Goal: Transaction & Acquisition: Book appointment/travel/reservation

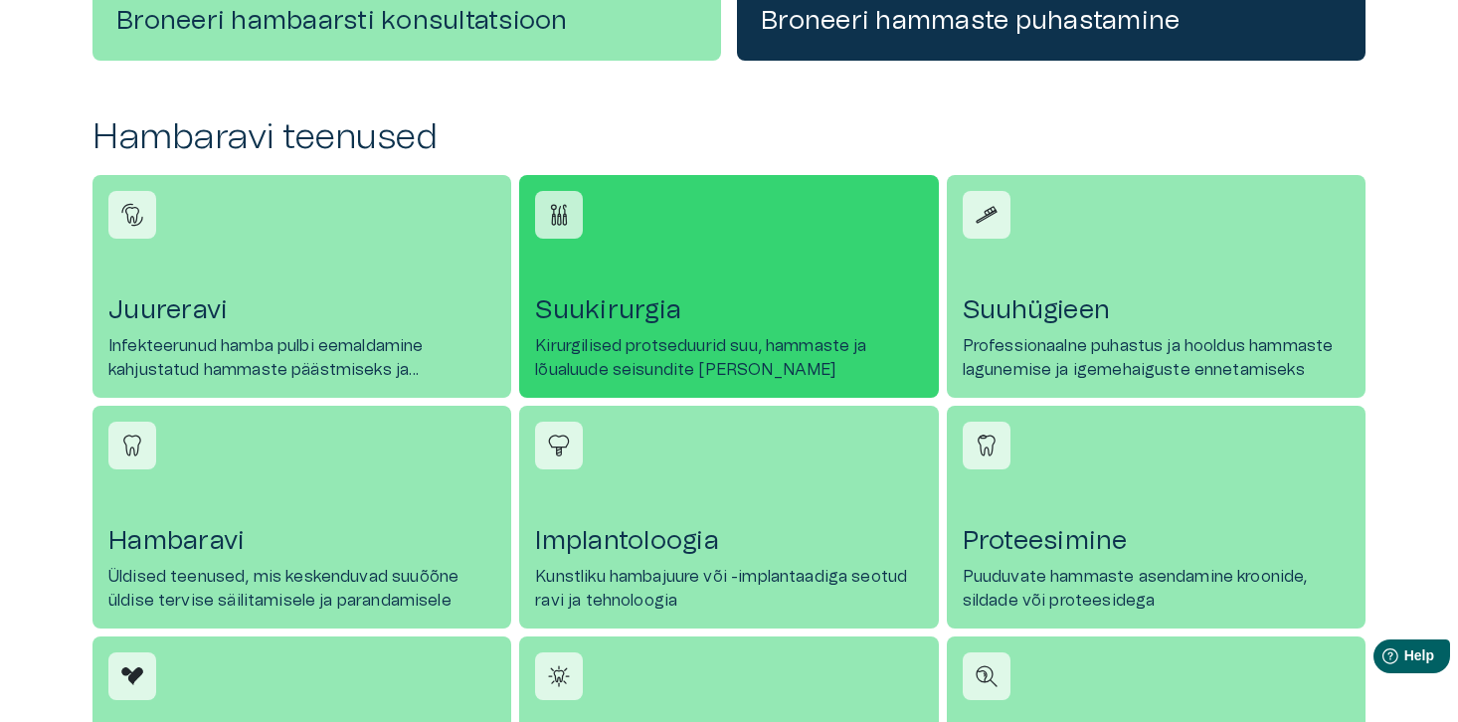
scroll to position [796, 0]
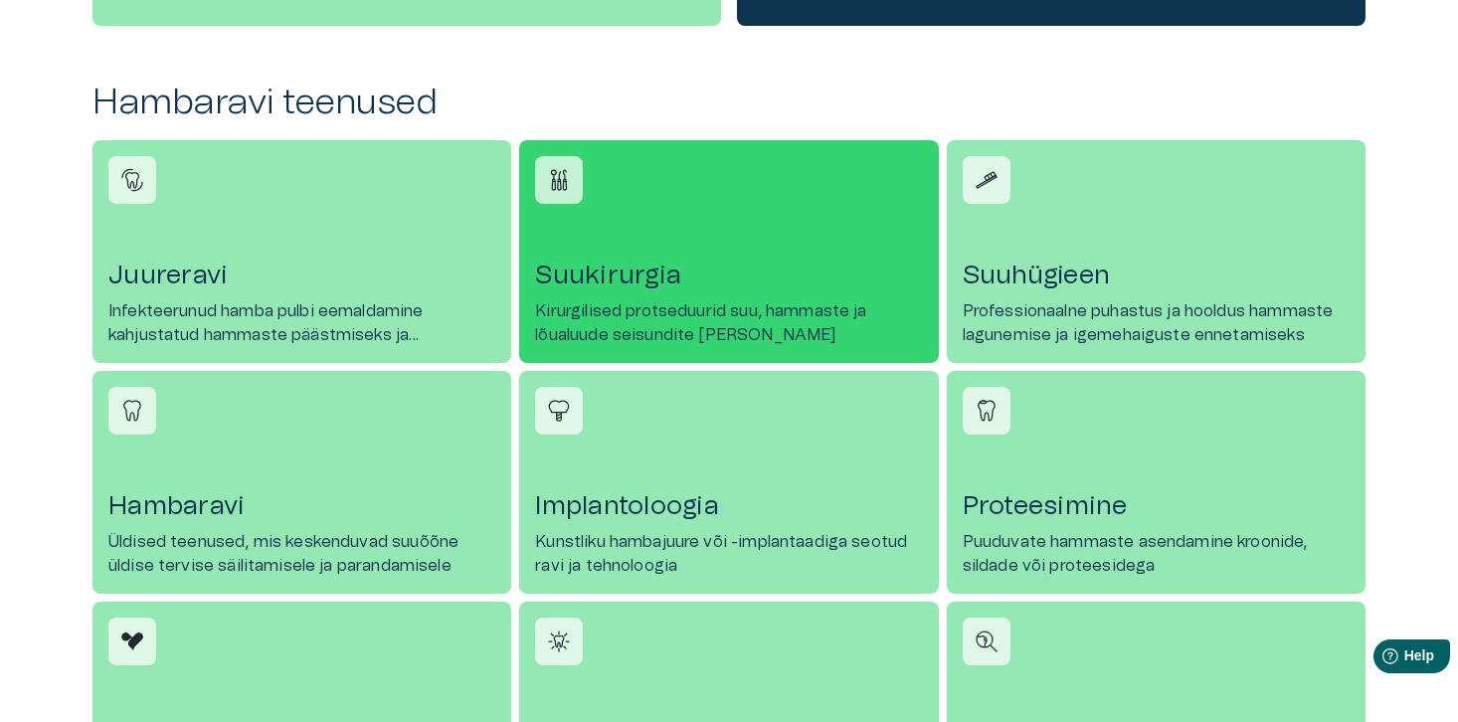
click at [635, 277] on h4 "Suukirurgia" at bounding box center [728, 276] width 387 height 32
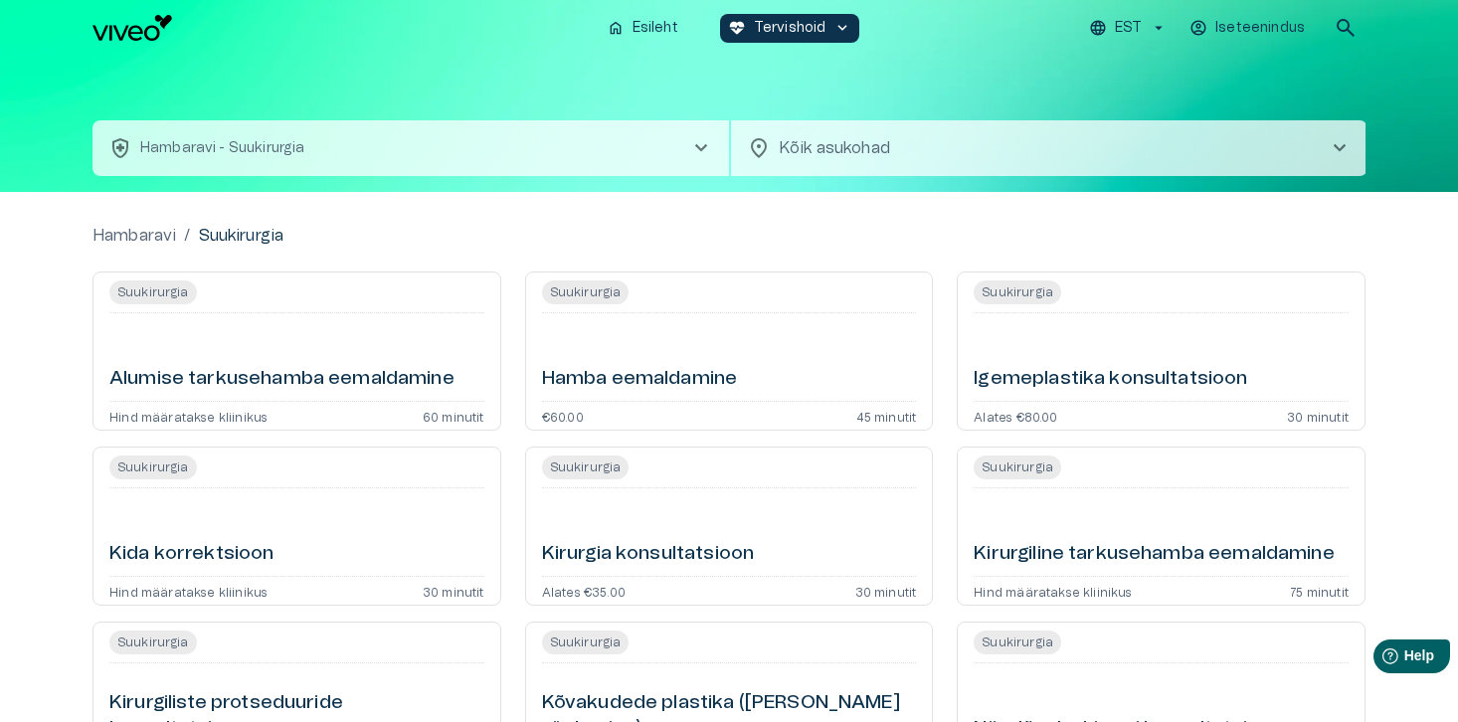
click at [126, 32] on img "Navigate to homepage" at bounding box center [132, 28] width 80 height 26
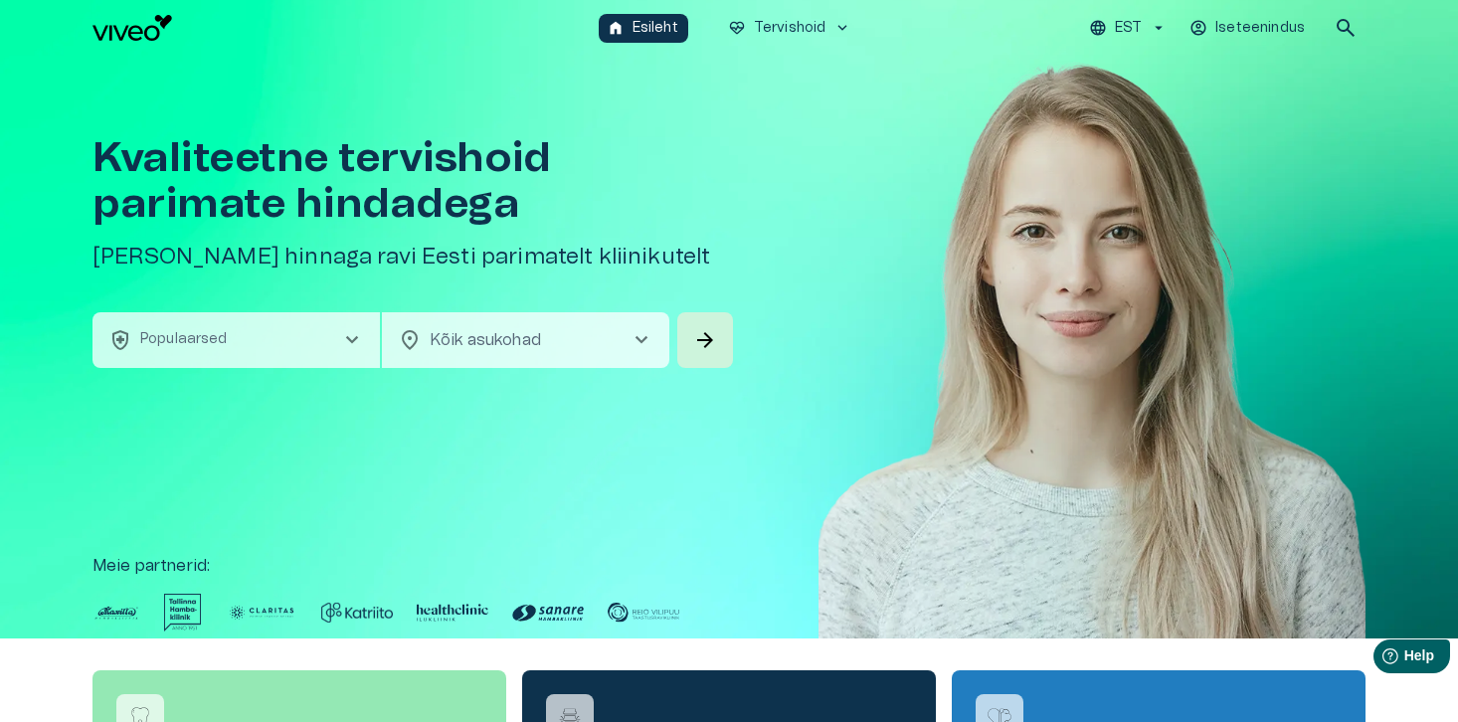
click at [643, 339] on span "chevron_right" at bounding box center [641, 340] width 24 height 24
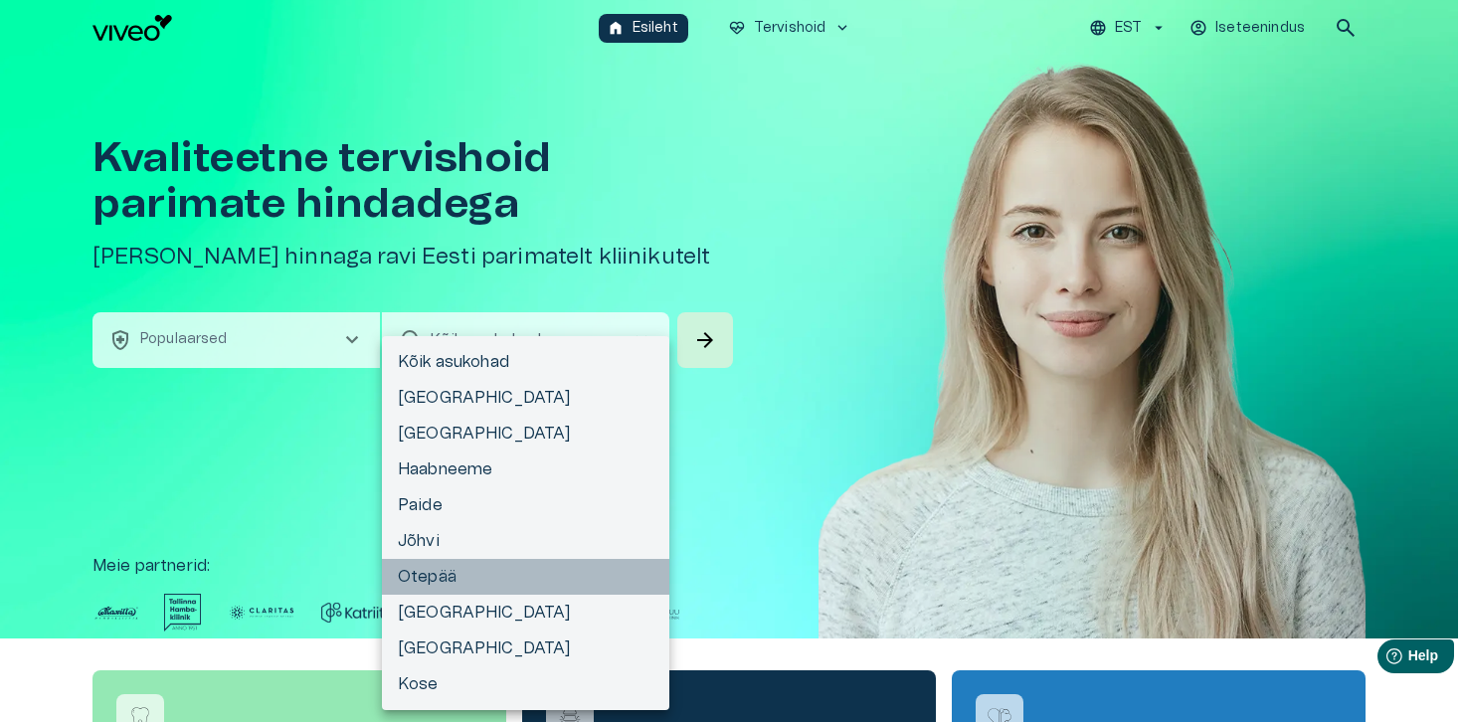
click at [448, 585] on li "Otepää" at bounding box center [525, 577] width 287 height 36
type input "**********"
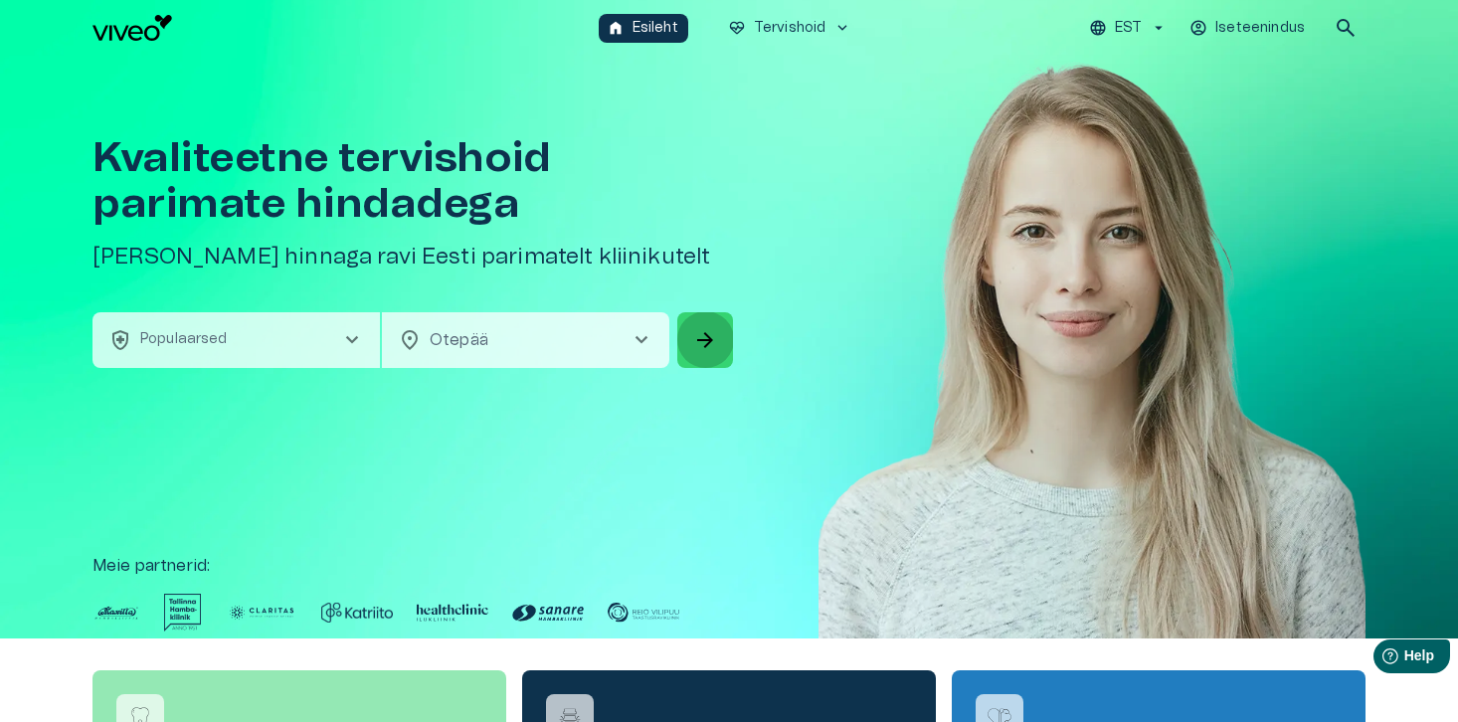
click at [716, 343] on span "arrow_forward" at bounding box center [705, 340] width 24 height 24
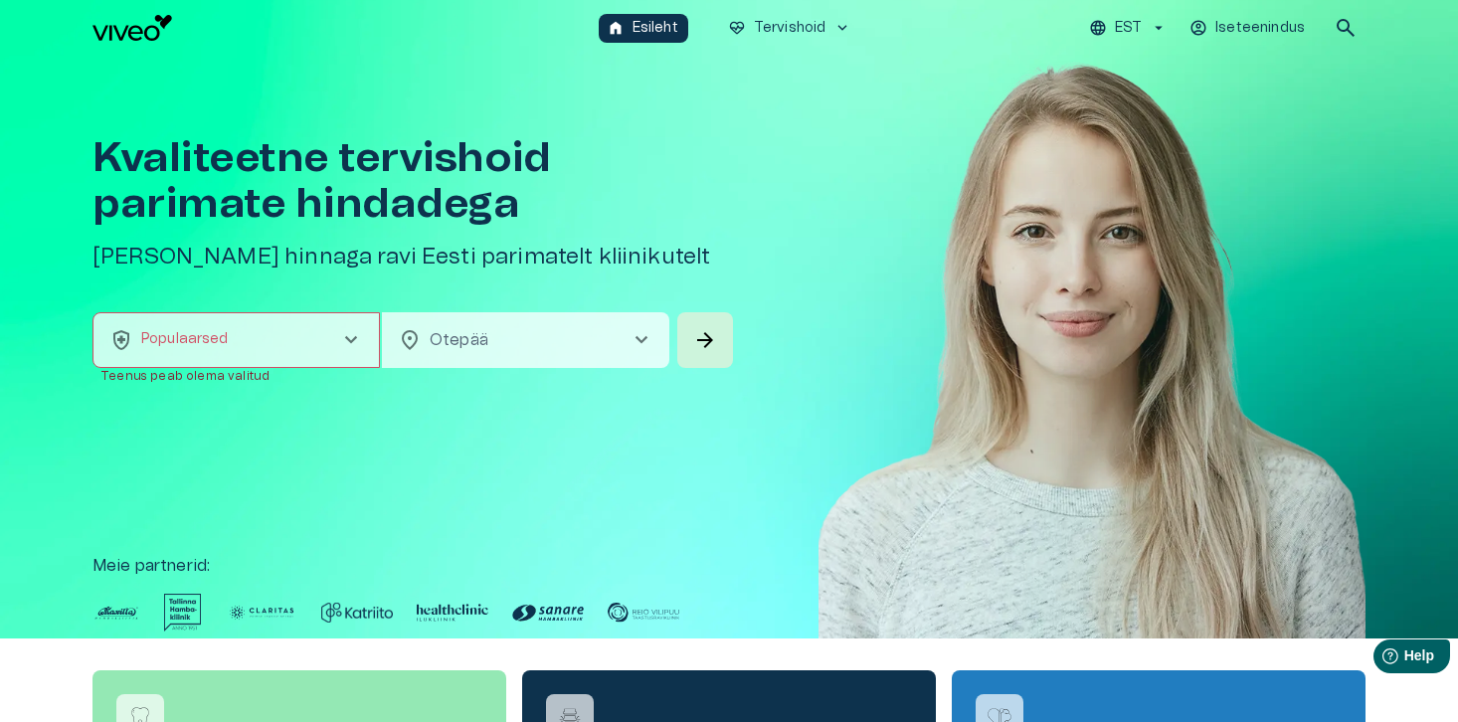
click at [266, 487] on div "**********" at bounding box center [728, 347] width 1273 height 583
click at [365, 335] on button "health_and_safety Populaarsed chevron_right" at bounding box center [235, 340] width 287 height 56
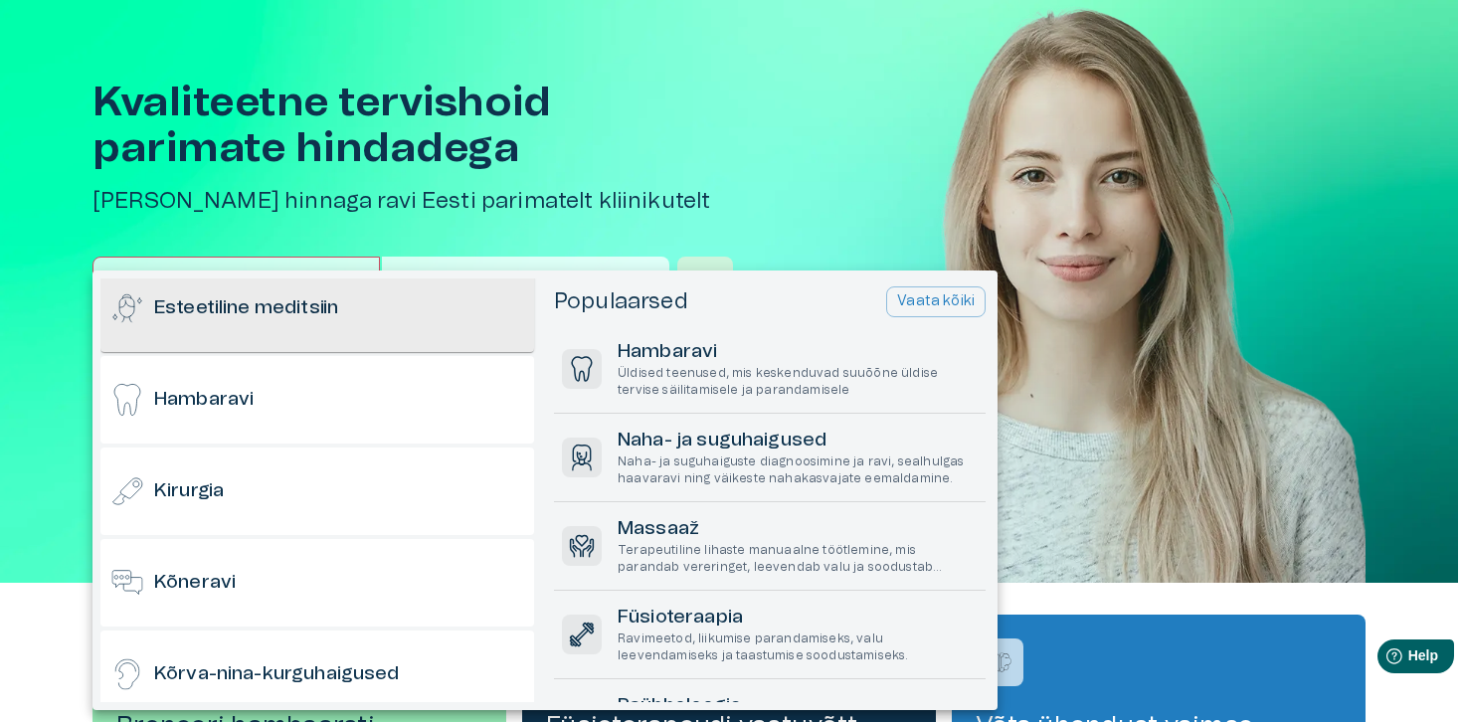
scroll to position [199, 0]
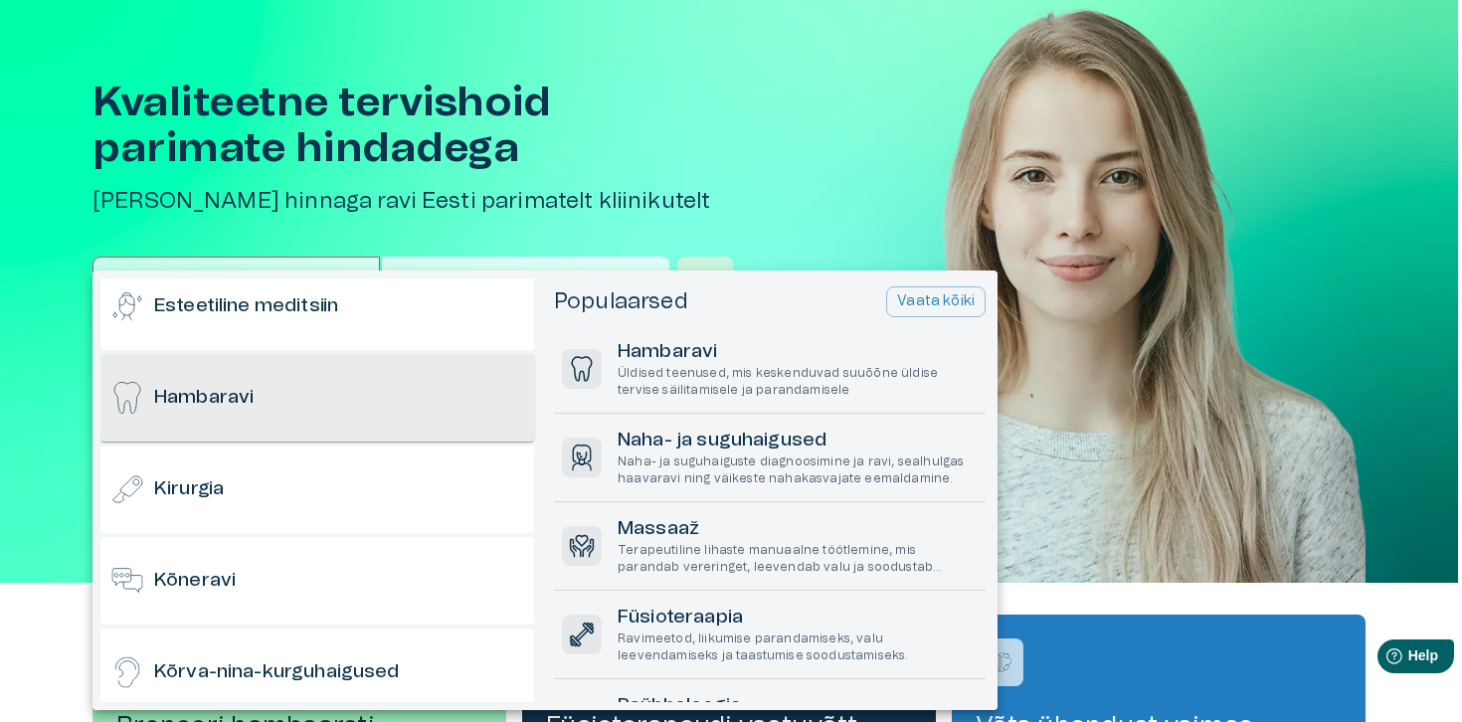
click at [220, 392] on h6 "Hambaravi" at bounding box center [203, 398] width 99 height 27
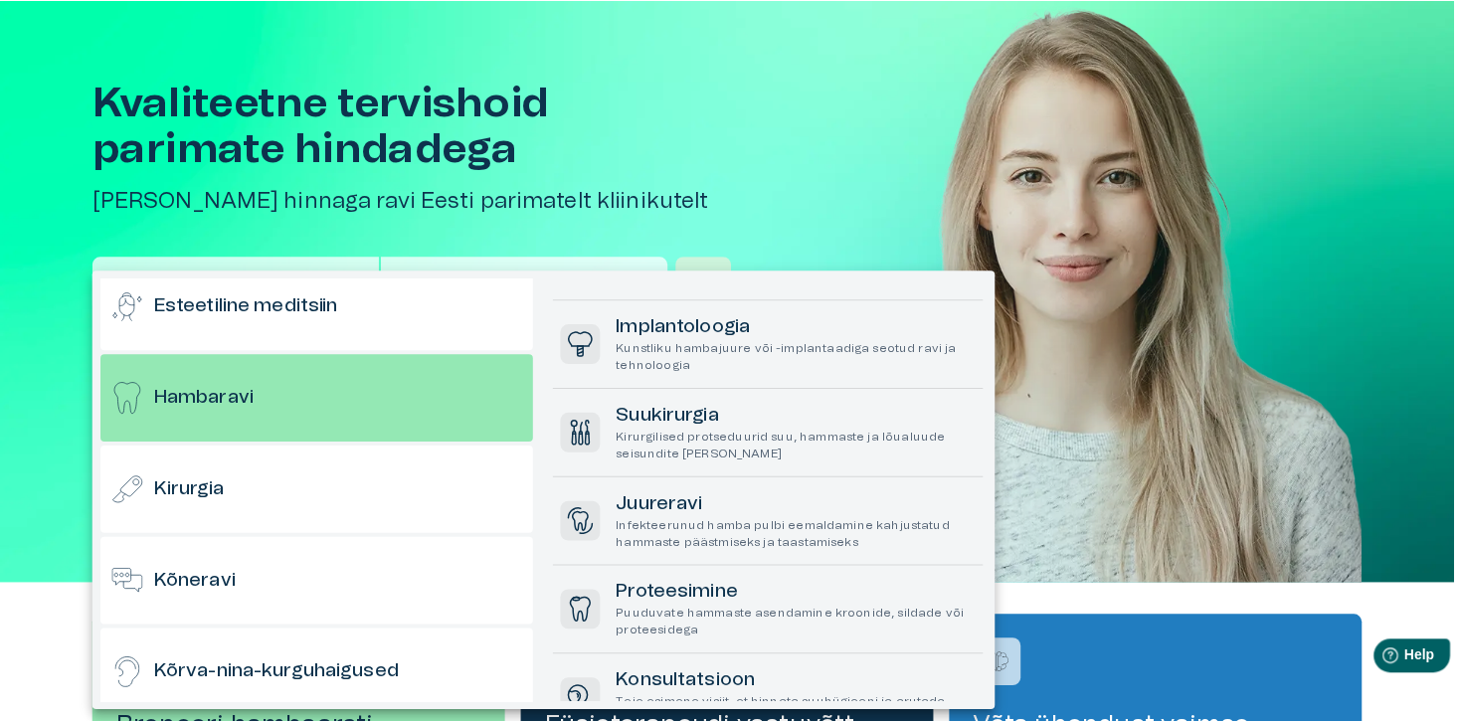
scroll to position [298, 0]
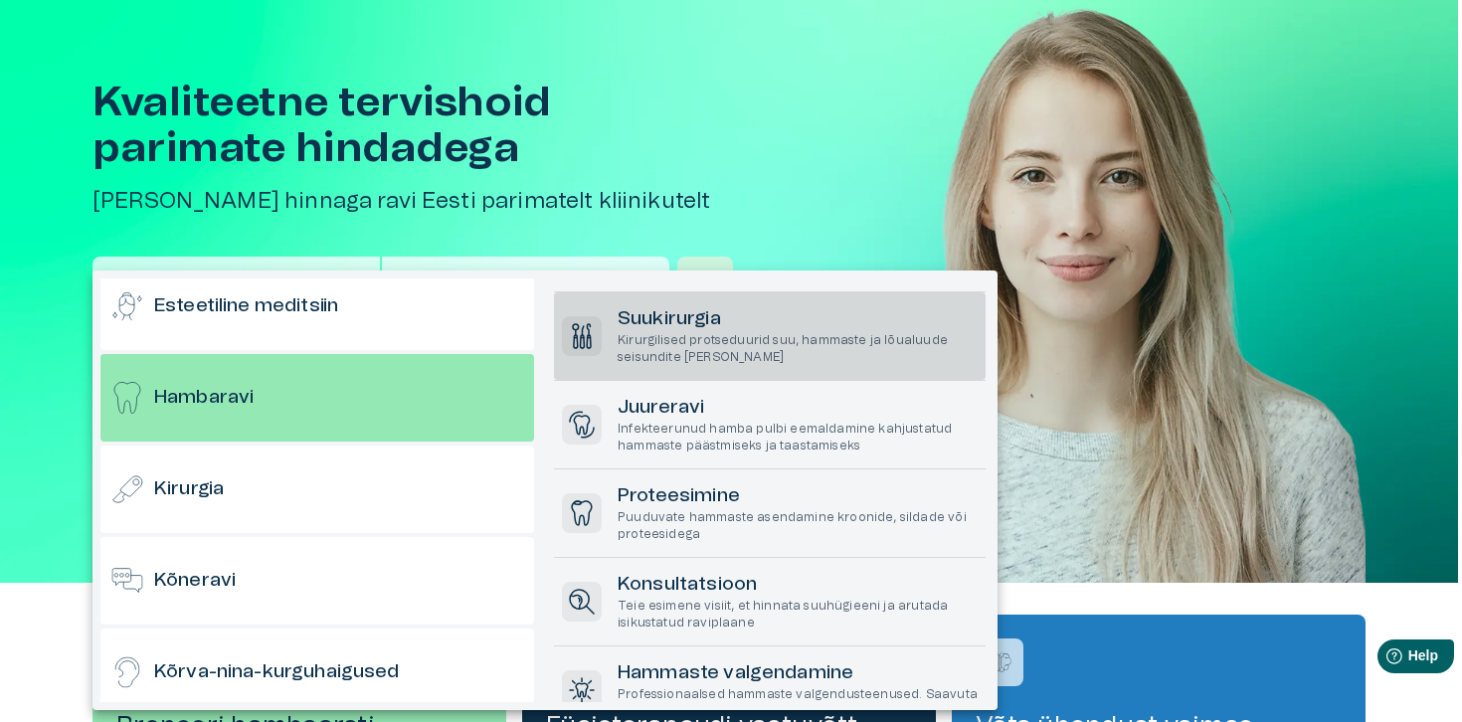
click at [736, 321] on h6 "Suukirurgia" at bounding box center [798, 319] width 360 height 27
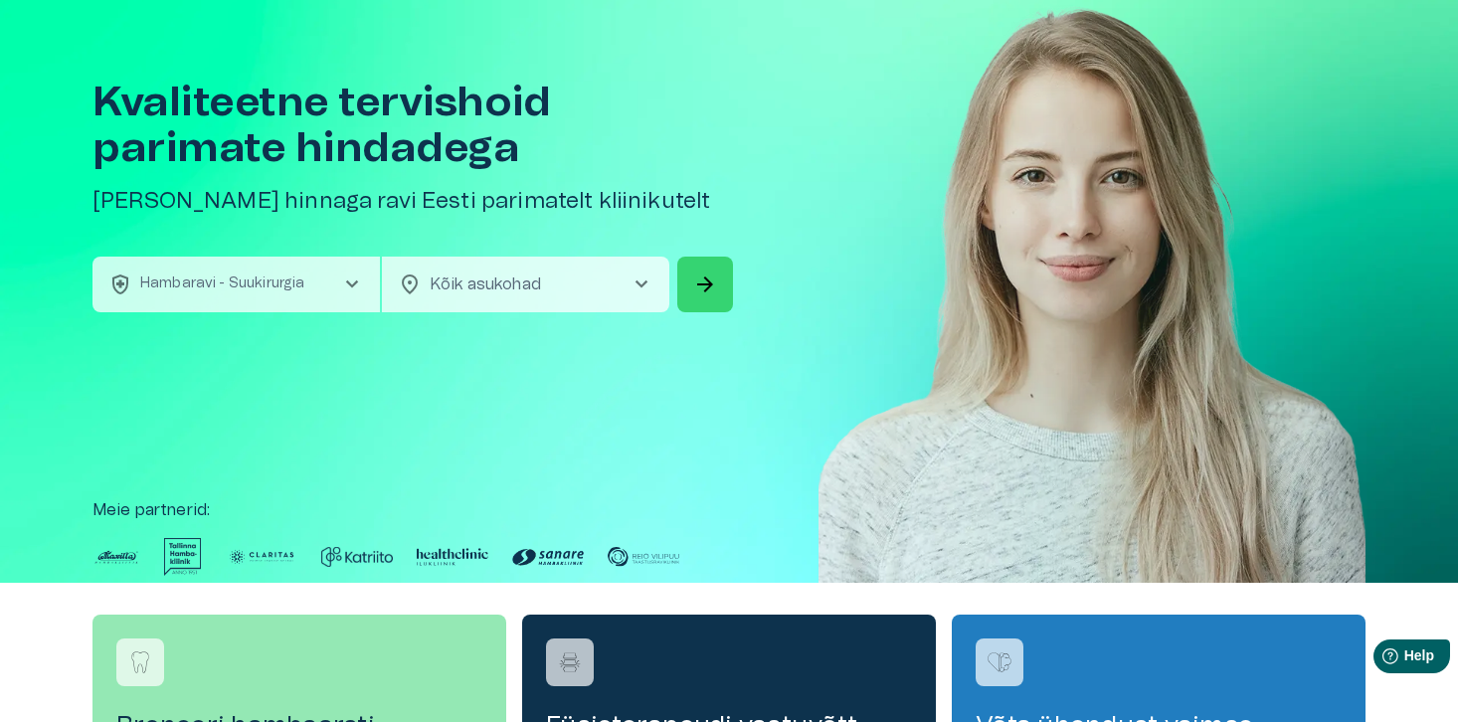
click at [709, 281] on span "arrow_forward" at bounding box center [705, 284] width 24 height 24
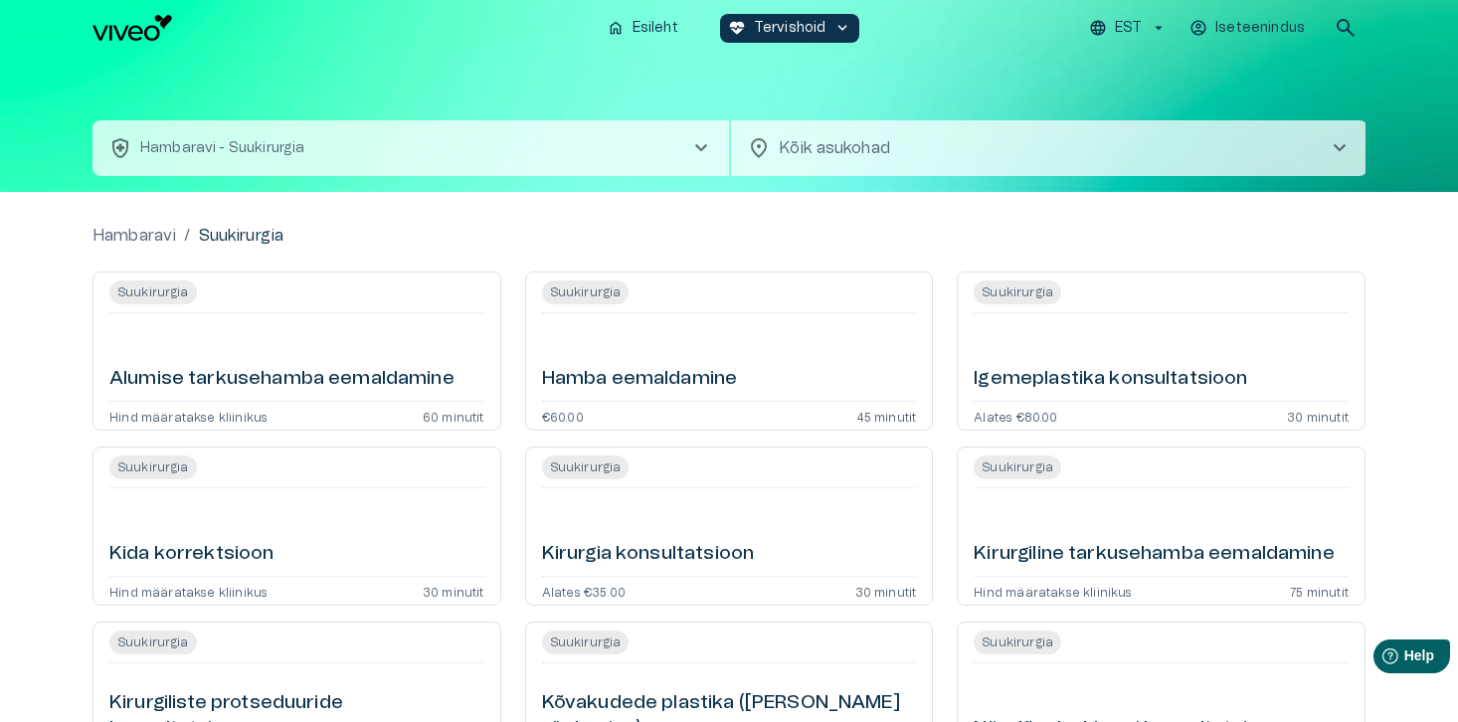
click at [644, 374] on h6 "Hamba eemaldamine" at bounding box center [640, 379] width 196 height 27
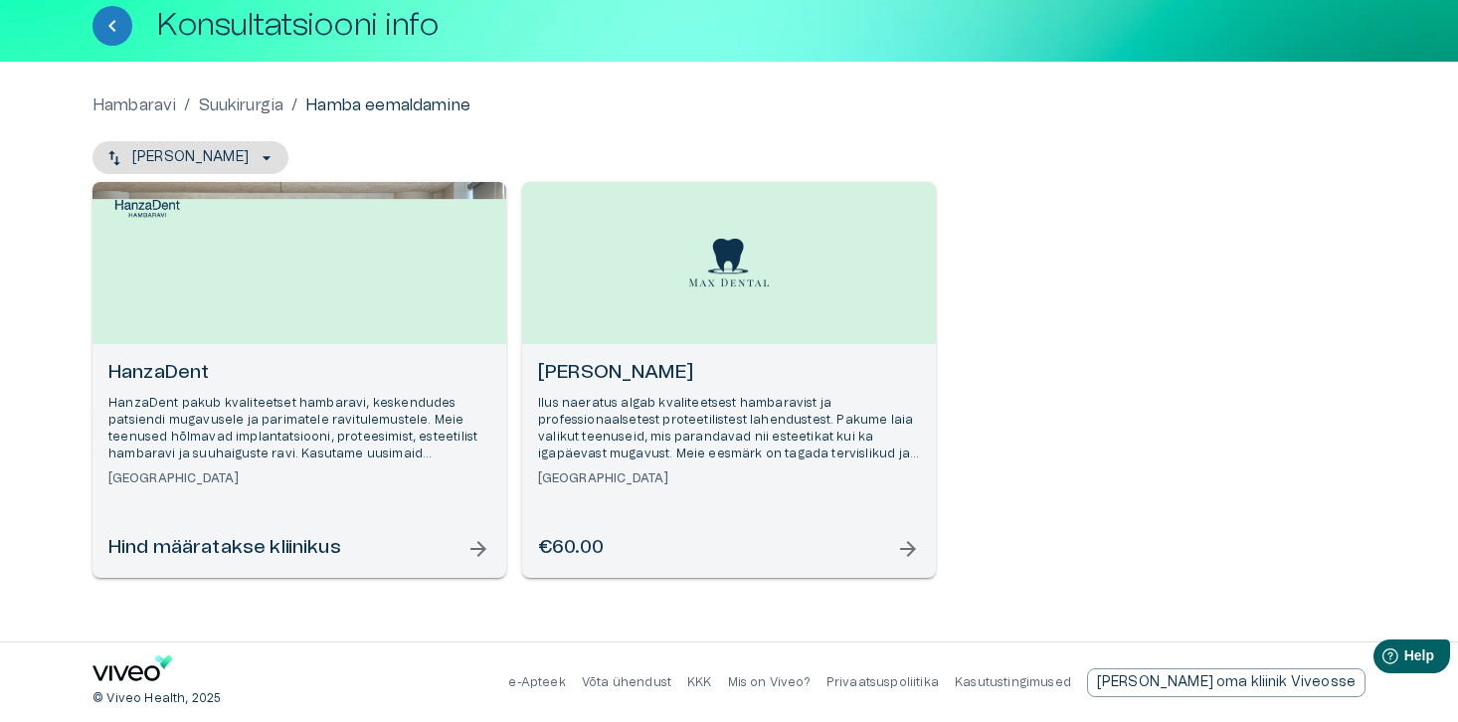
scroll to position [115, 0]
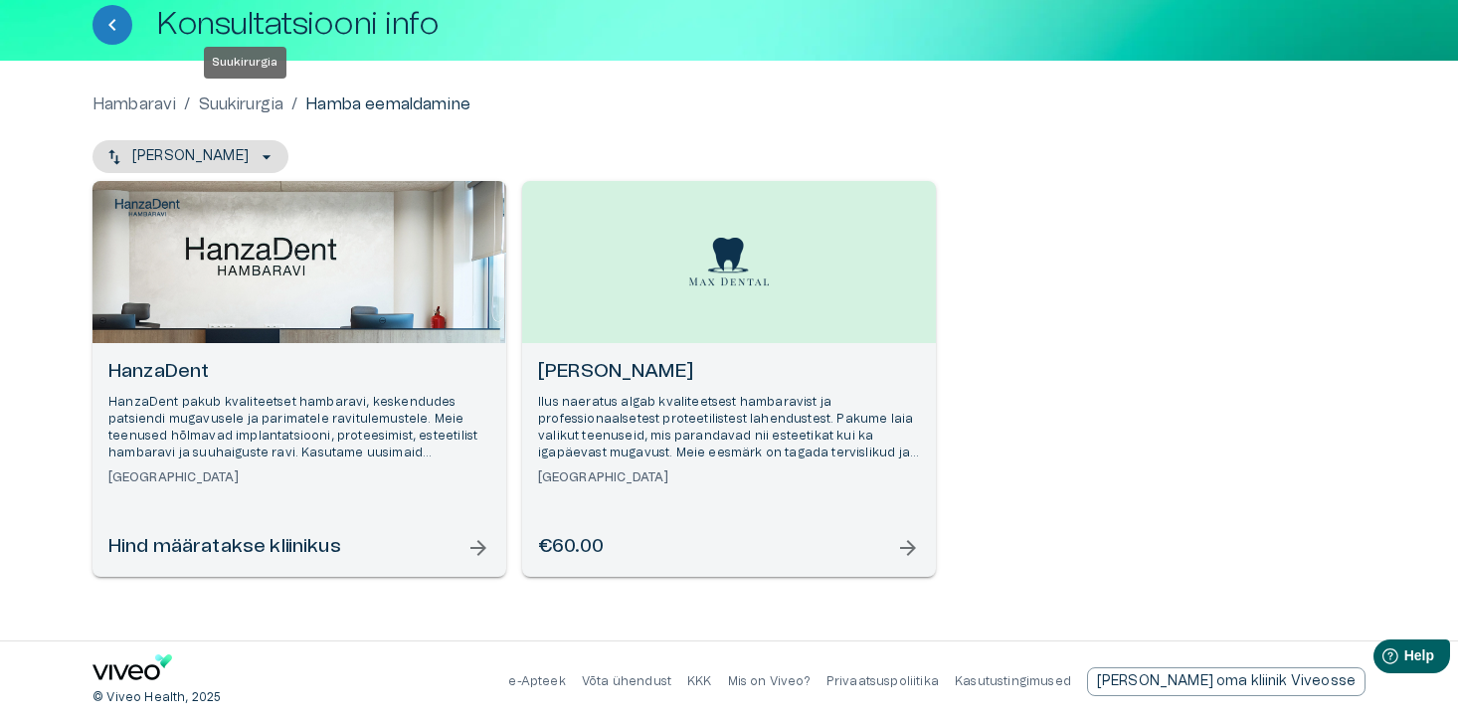
click at [241, 94] on p "Suukirurgia" at bounding box center [242, 104] width 86 height 24
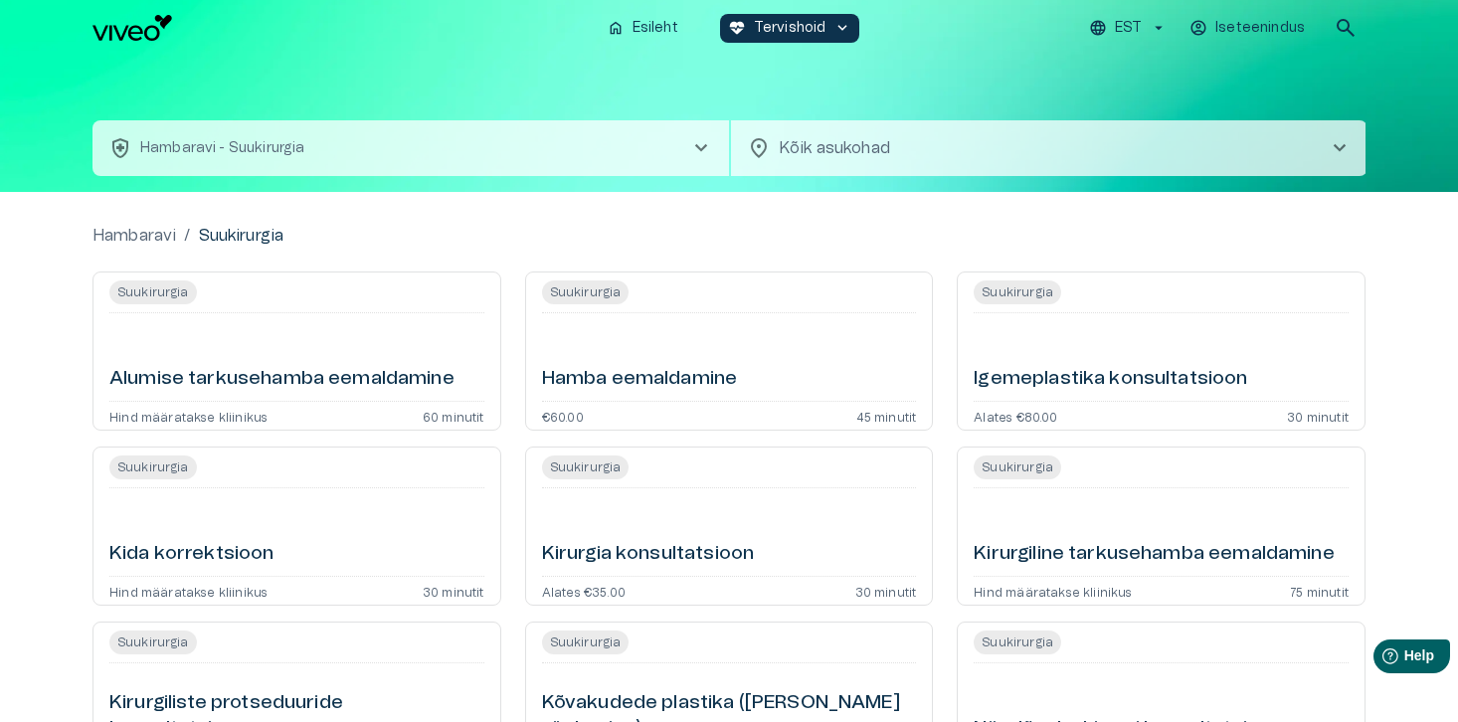
click at [1338, 140] on span "chevron_right" at bounding box center [1340, 148] width 24 height 24
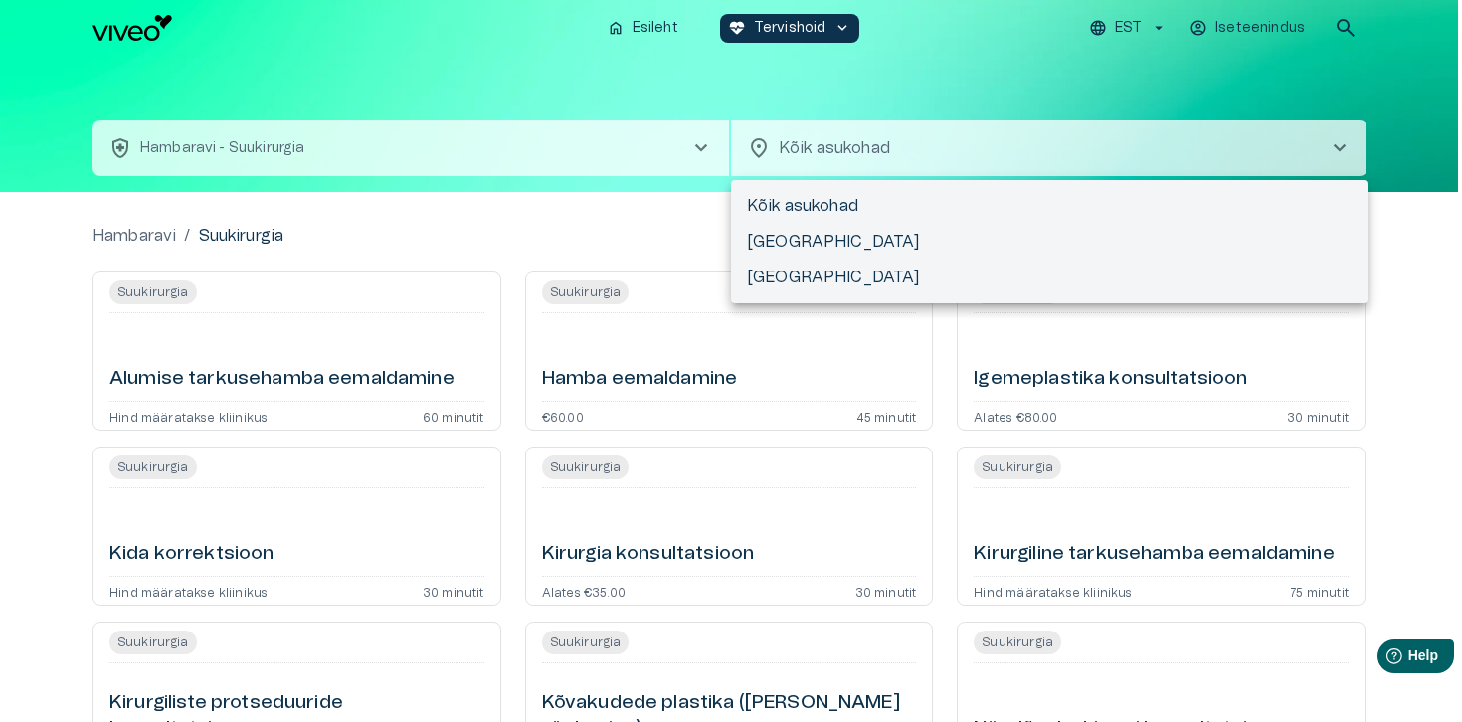
click at [833, 203] on li "Kõik asukohad" at bounding box center [1049, 206] width 636 height 36
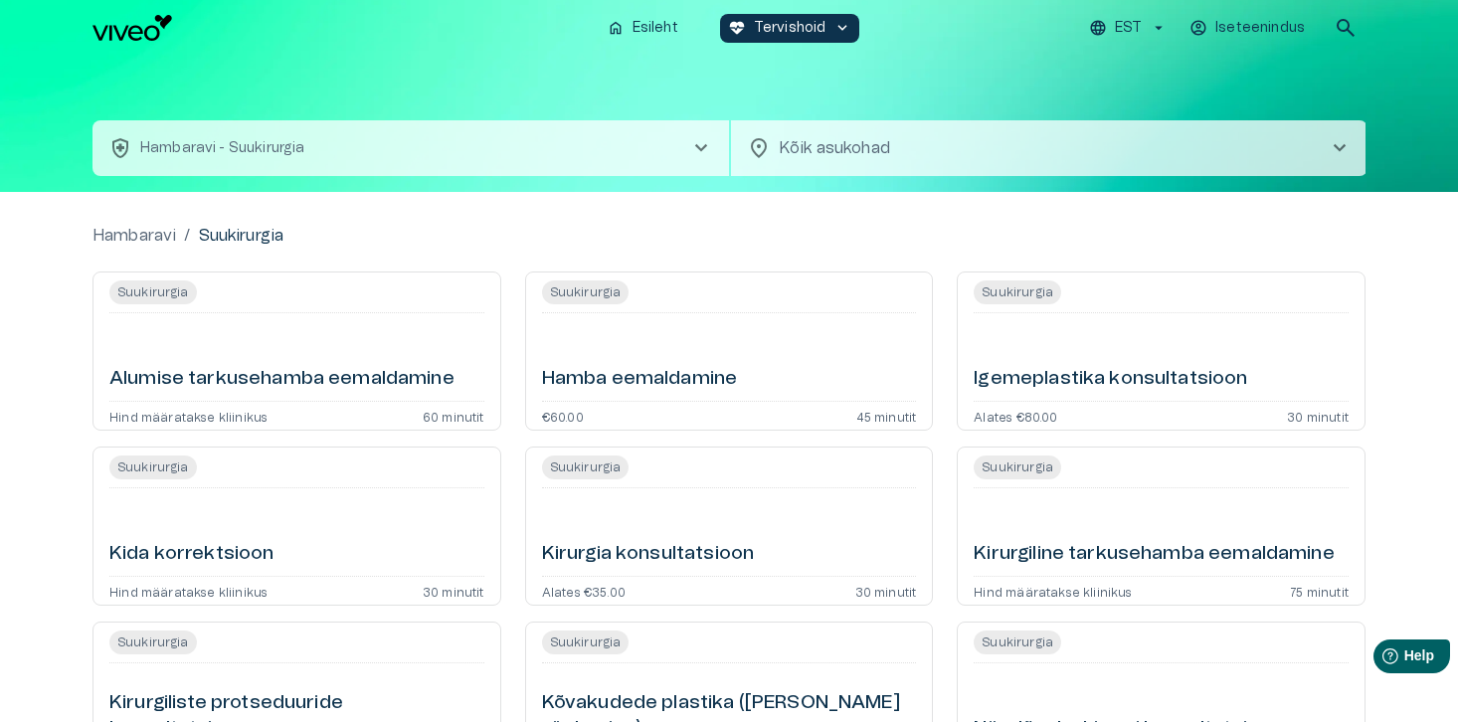
click at [1345, 144] on span "chevron_right" at bounding box center [1340, 148] width 24 height 24
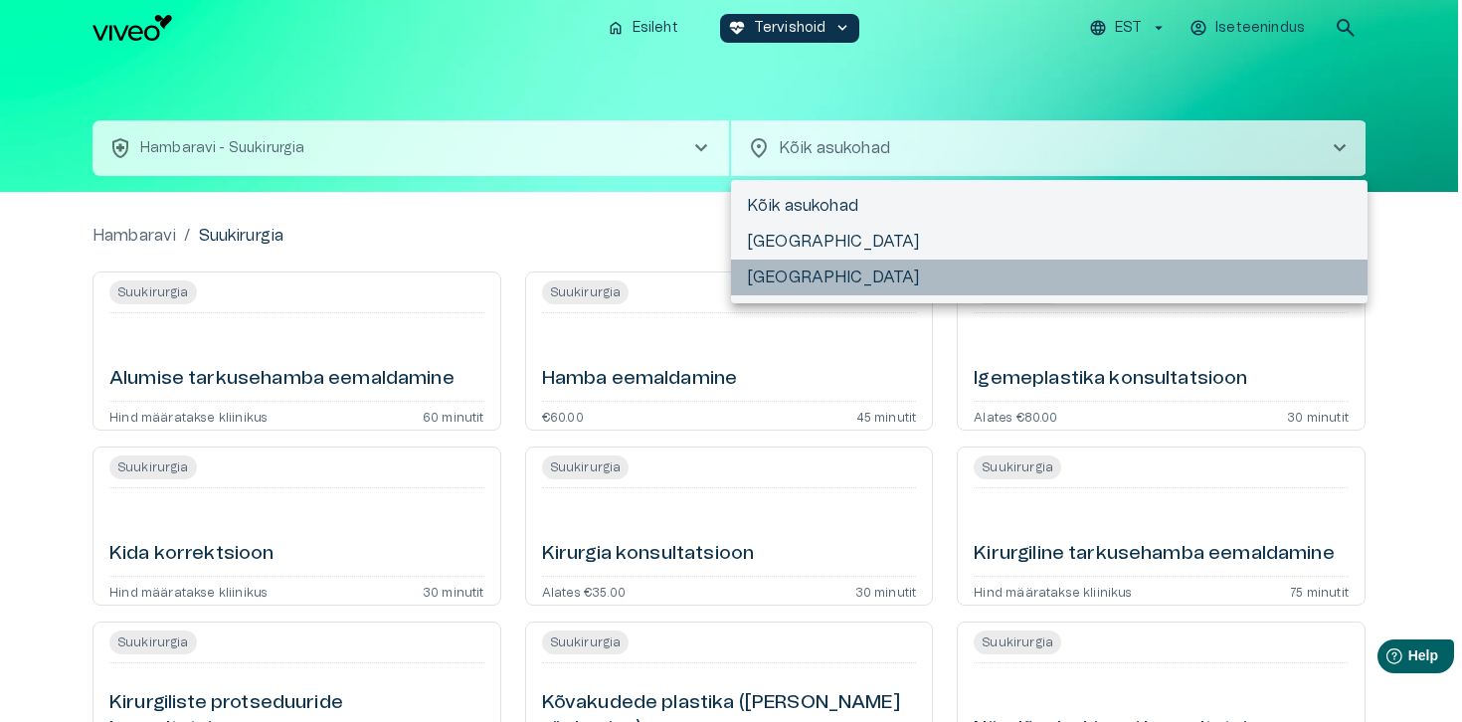
click at [774, 266] on li "[GEOGRAPHIC_DATA]" at bounding box center [1049, 278] width 636 height 36
type input "**********"
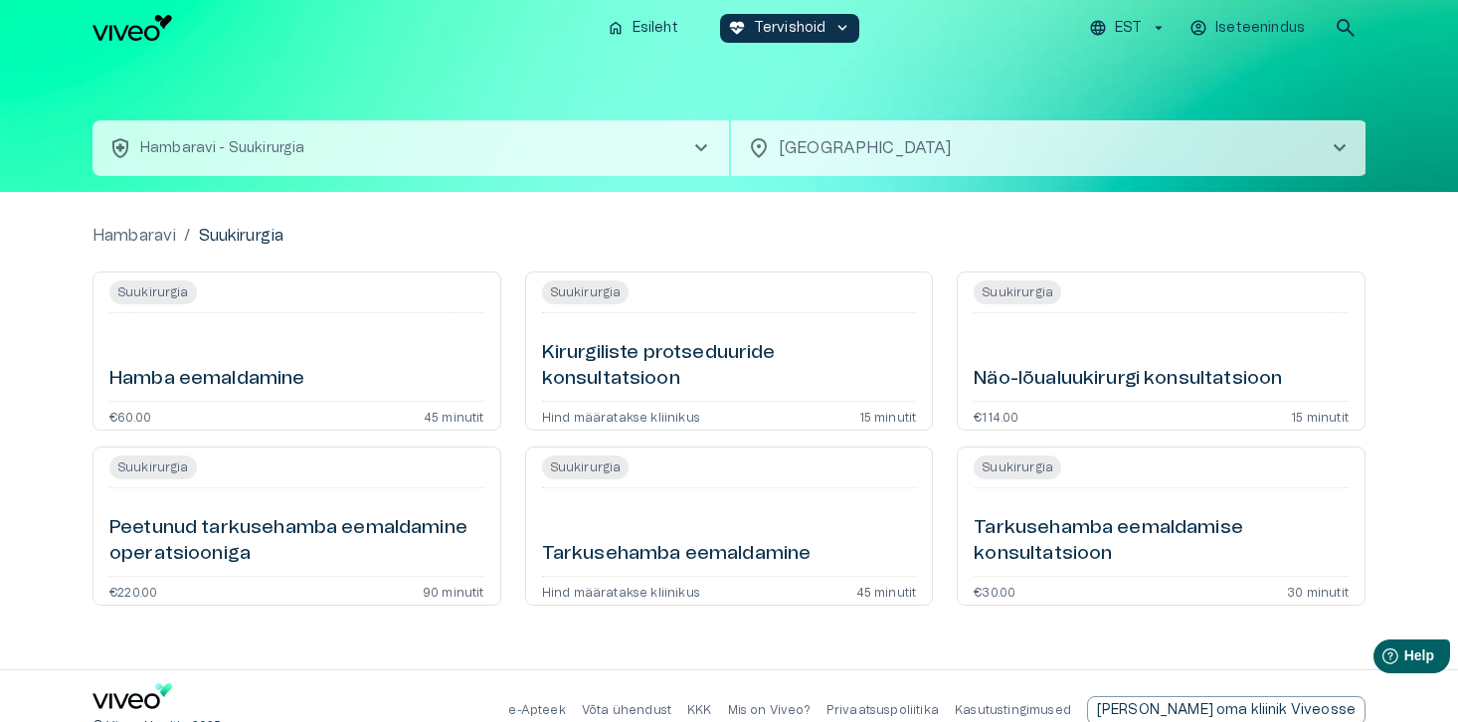
click at [760, 143] on span "location_on" at bounding box center [759, 148] width 24 height 24
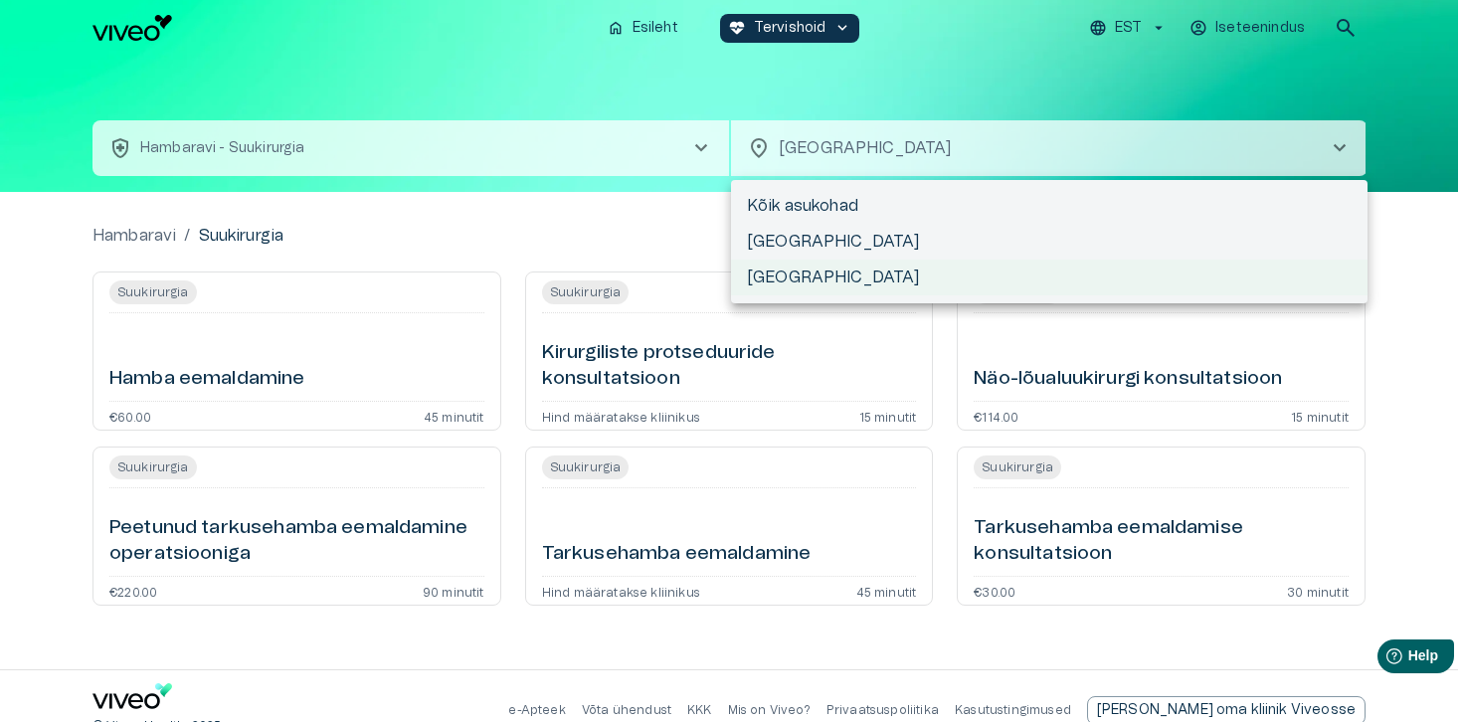
click at [760, 143] on div at bounding box center [731, 361] width 1462 height 722
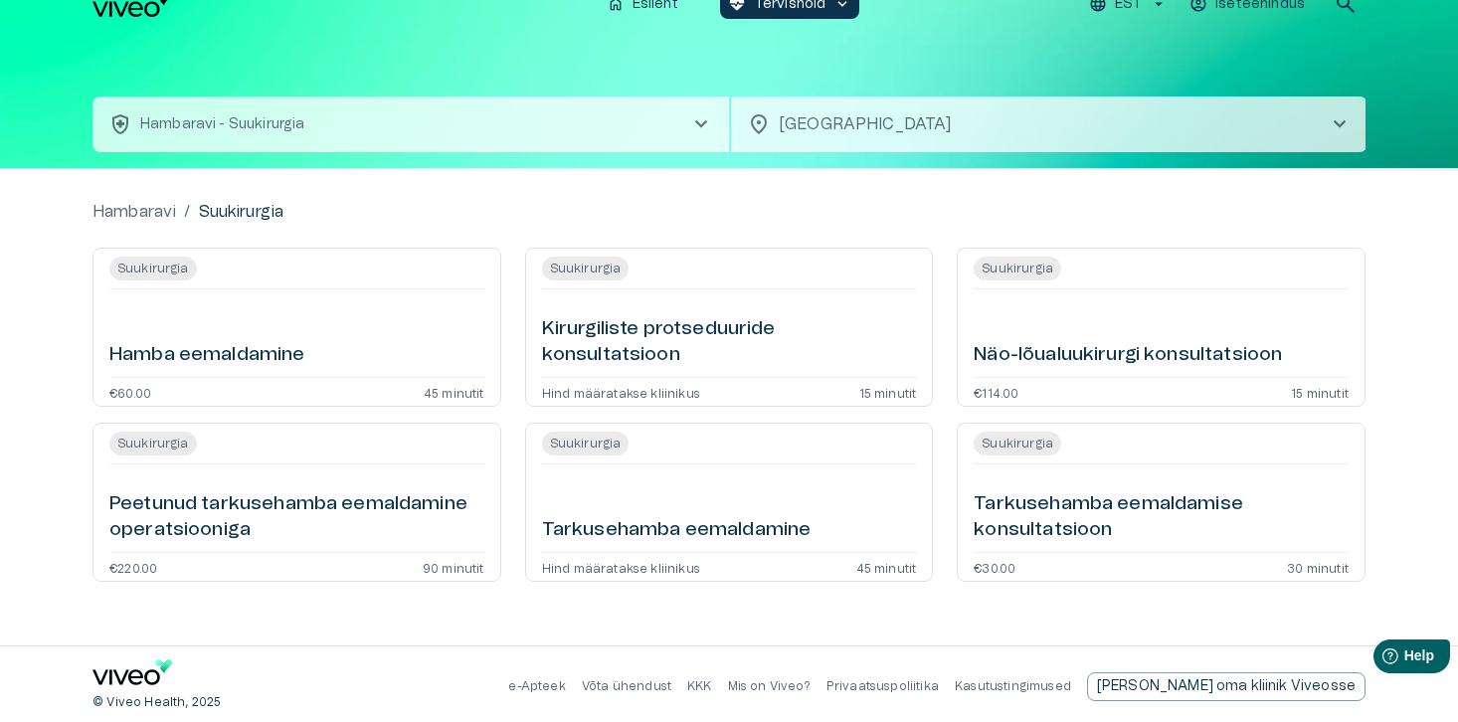
scroll to position [29, 0]
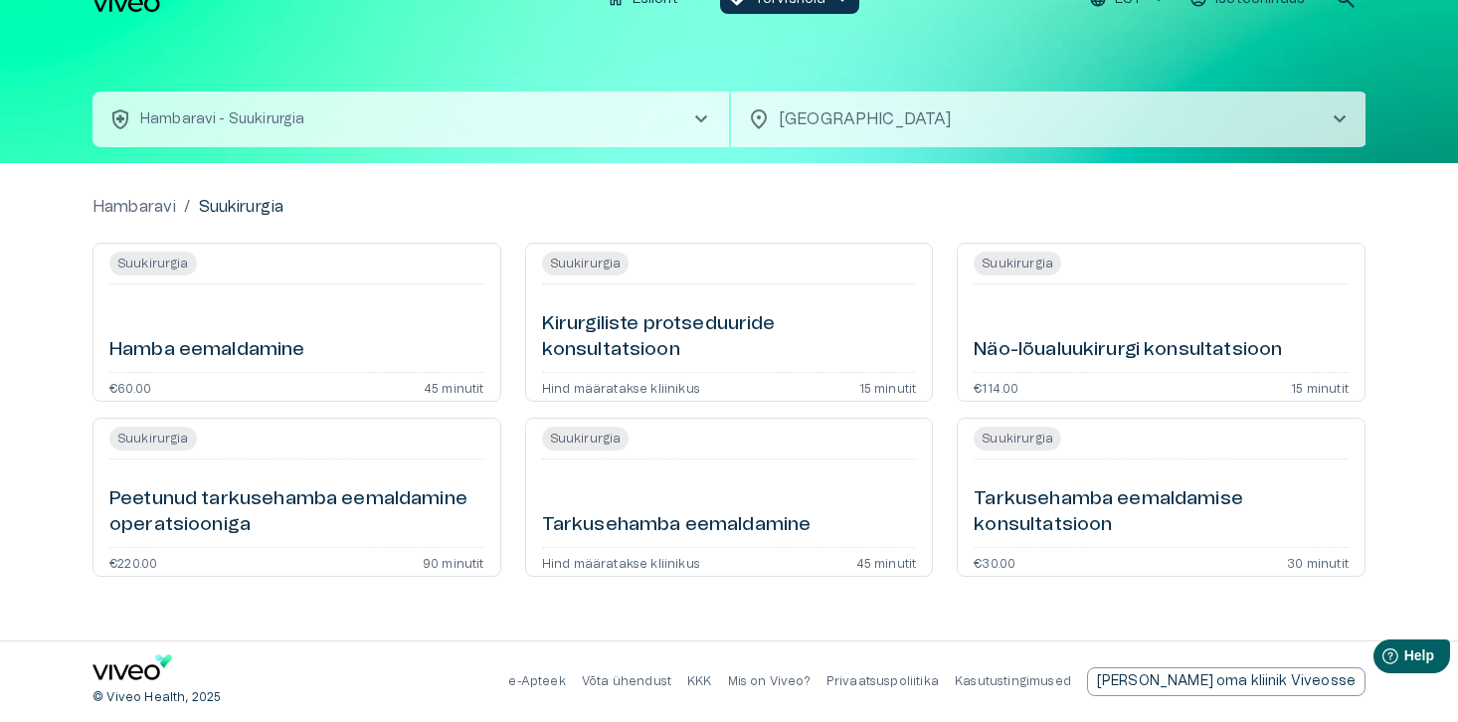
click at [266, 344] on h6 "Hamba eemaldamine" at bounding box center [207, 350] width 196 height 27
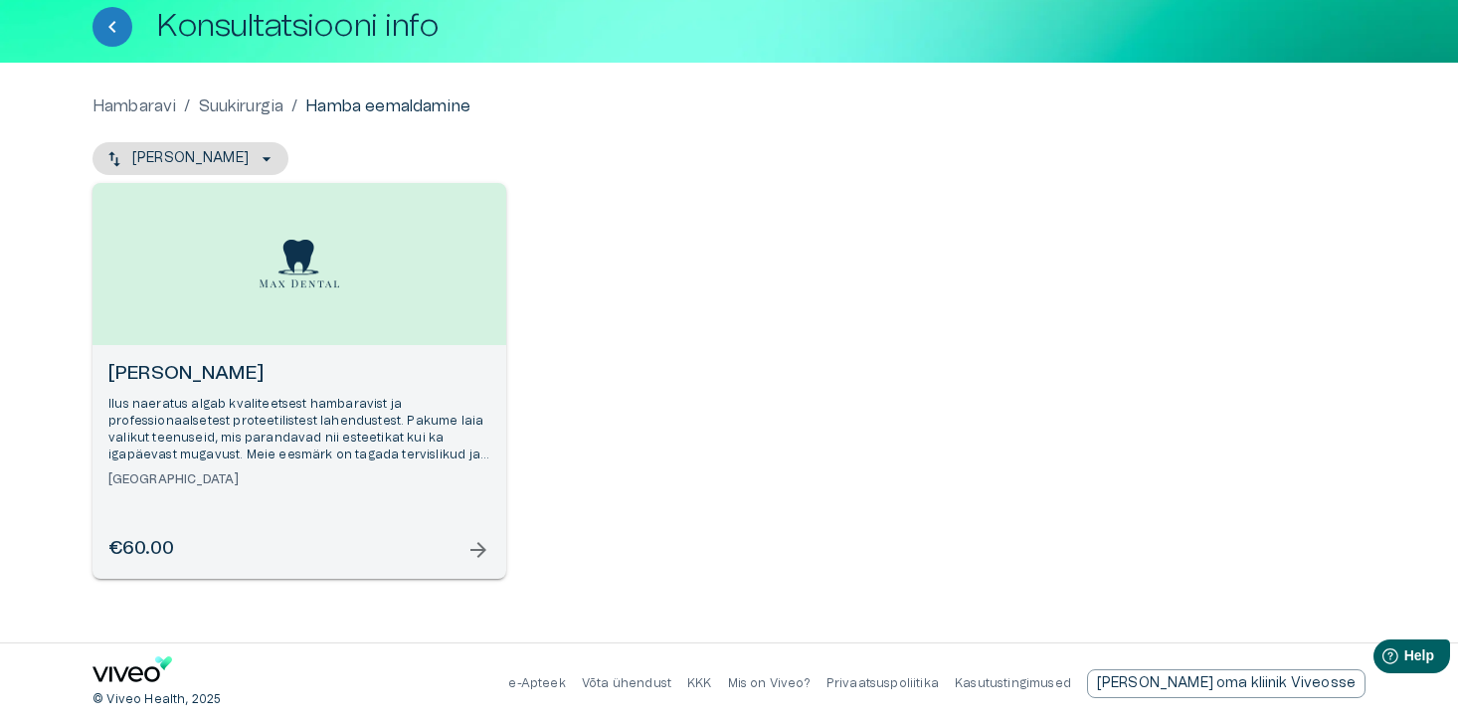
scroll to position [115, 0]
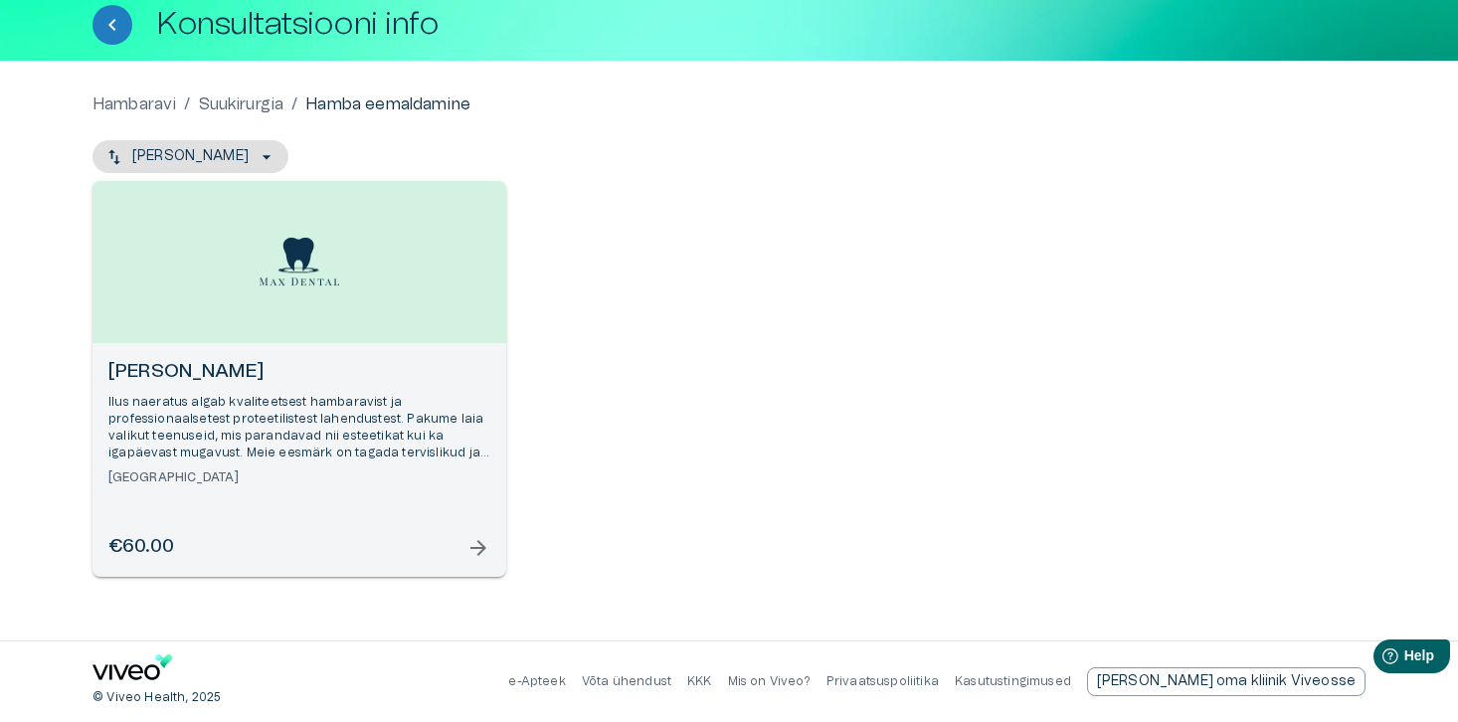
click at [481, 542] on span "arrow_forward" at bounding box center [478, 548] width 24 height 24
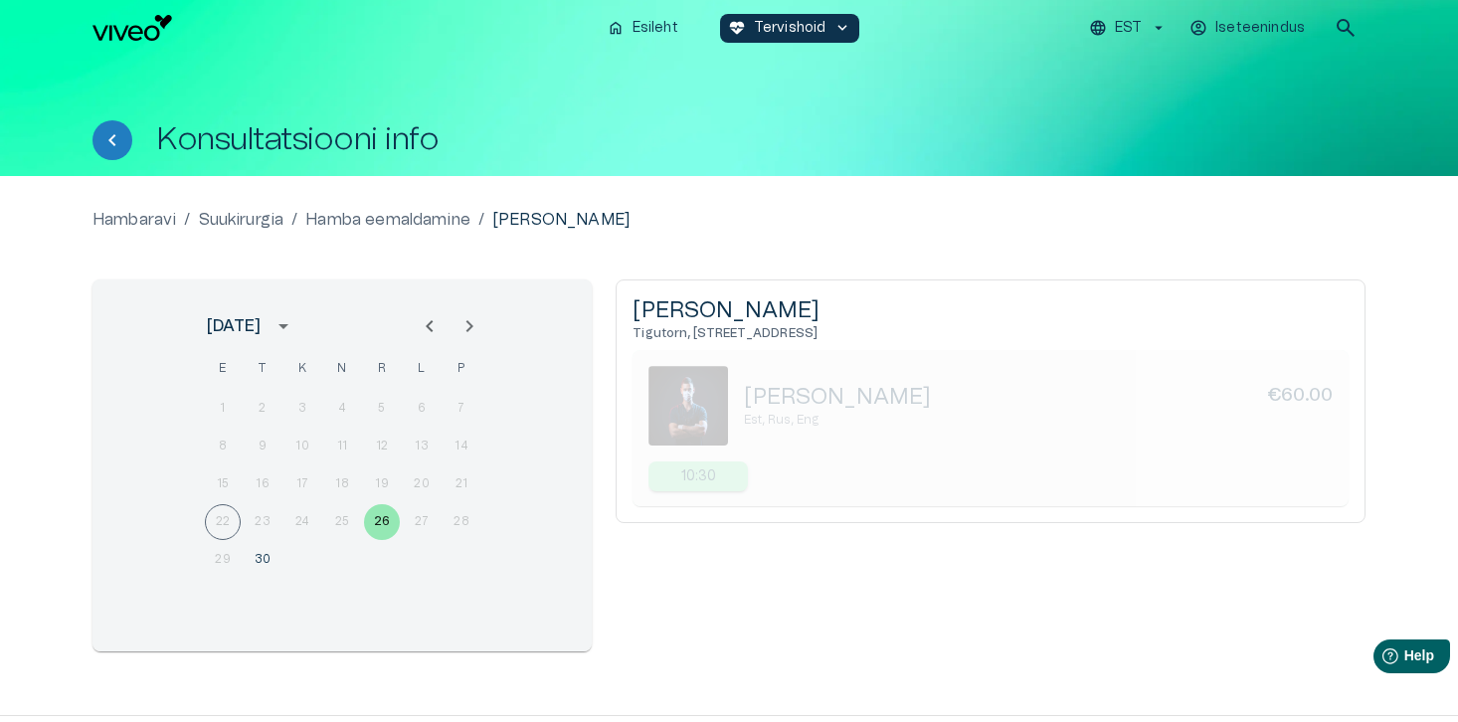
scroll to position [115, 0]
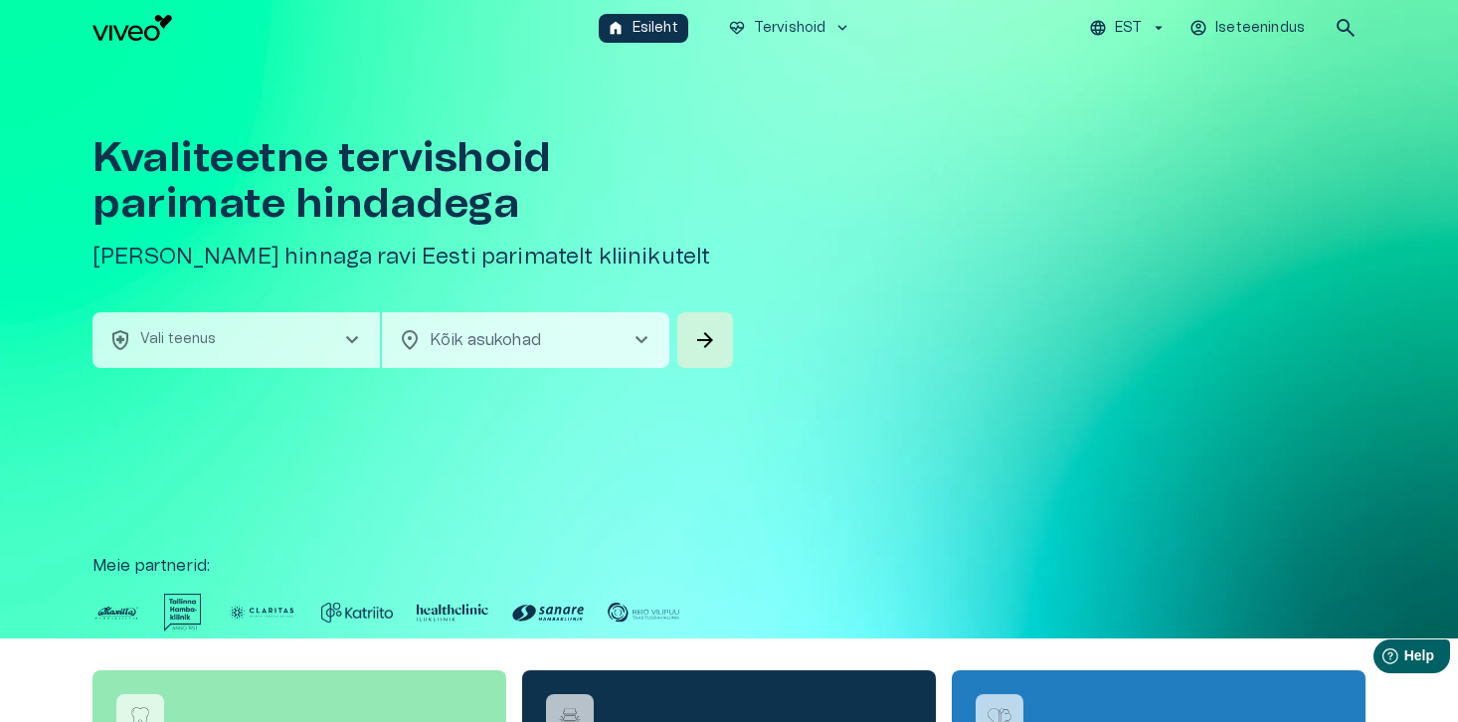
scroll to position [56, 0]
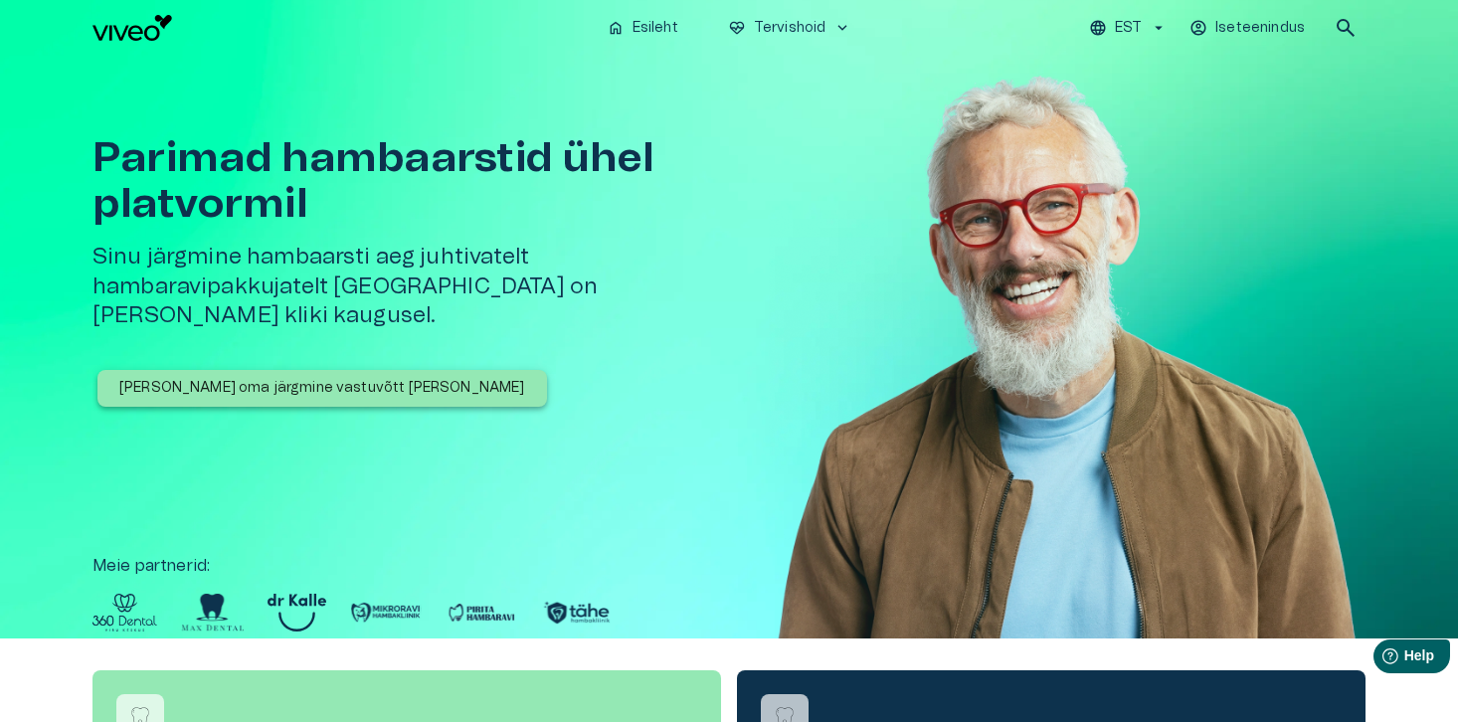
scroll to position [796, 0]
